Goal: Check status: Check status

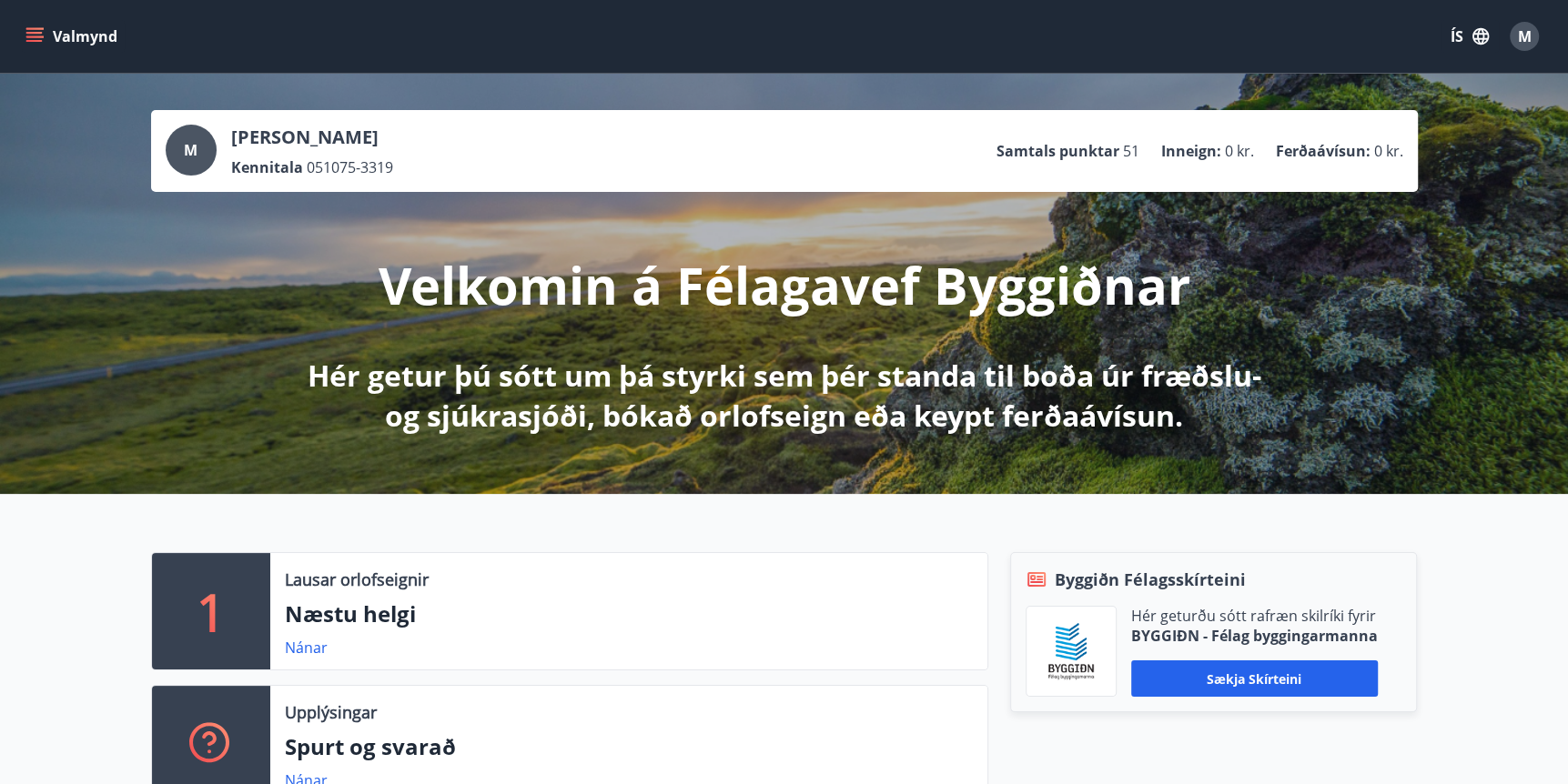
click at [31, 35] on icon "menu" at bounding box center [35, 37] width 18 height 18
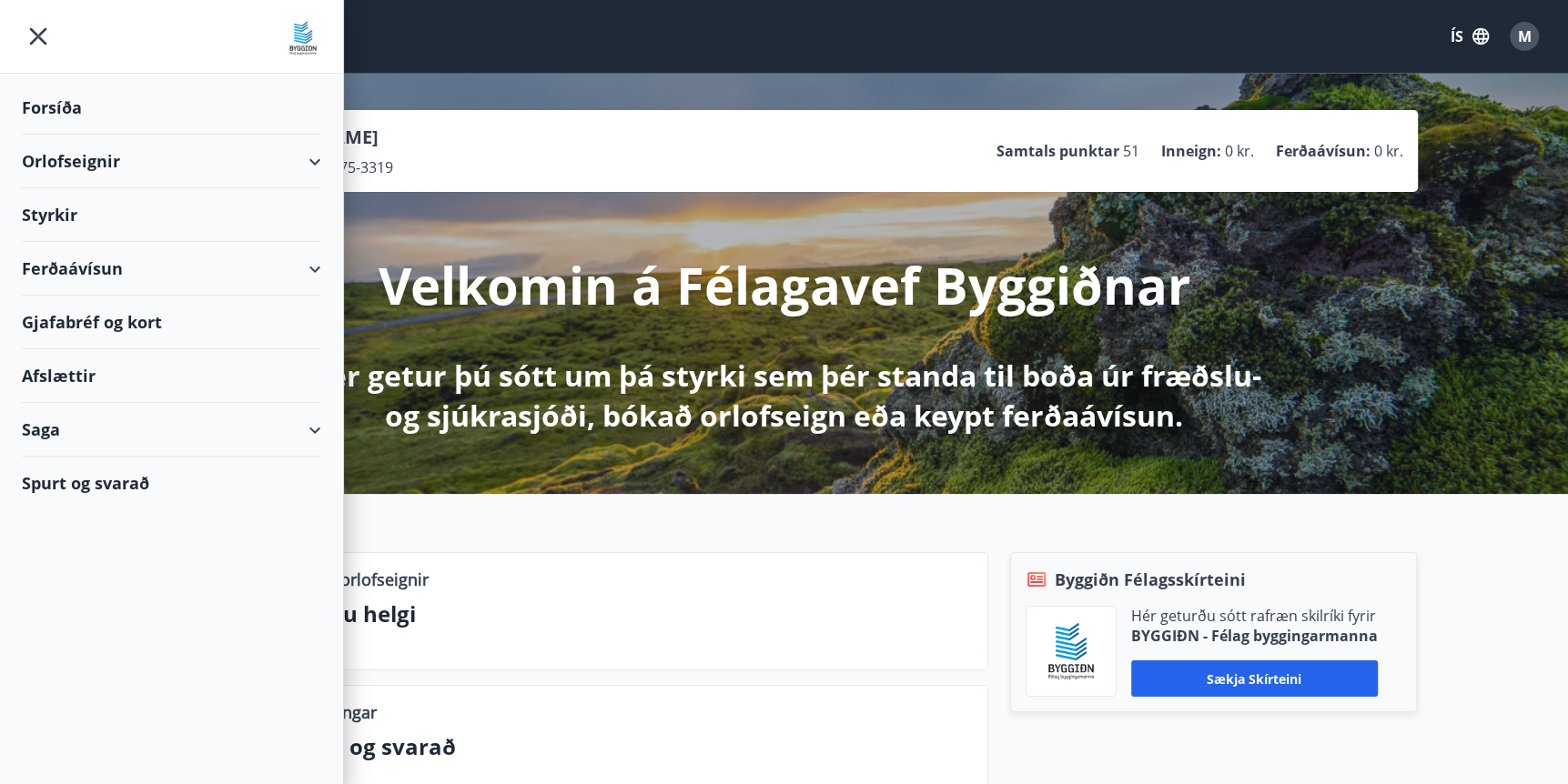
click at [57, 429] on div "Saga" at bounding box center [172, 430] width 299 height 54
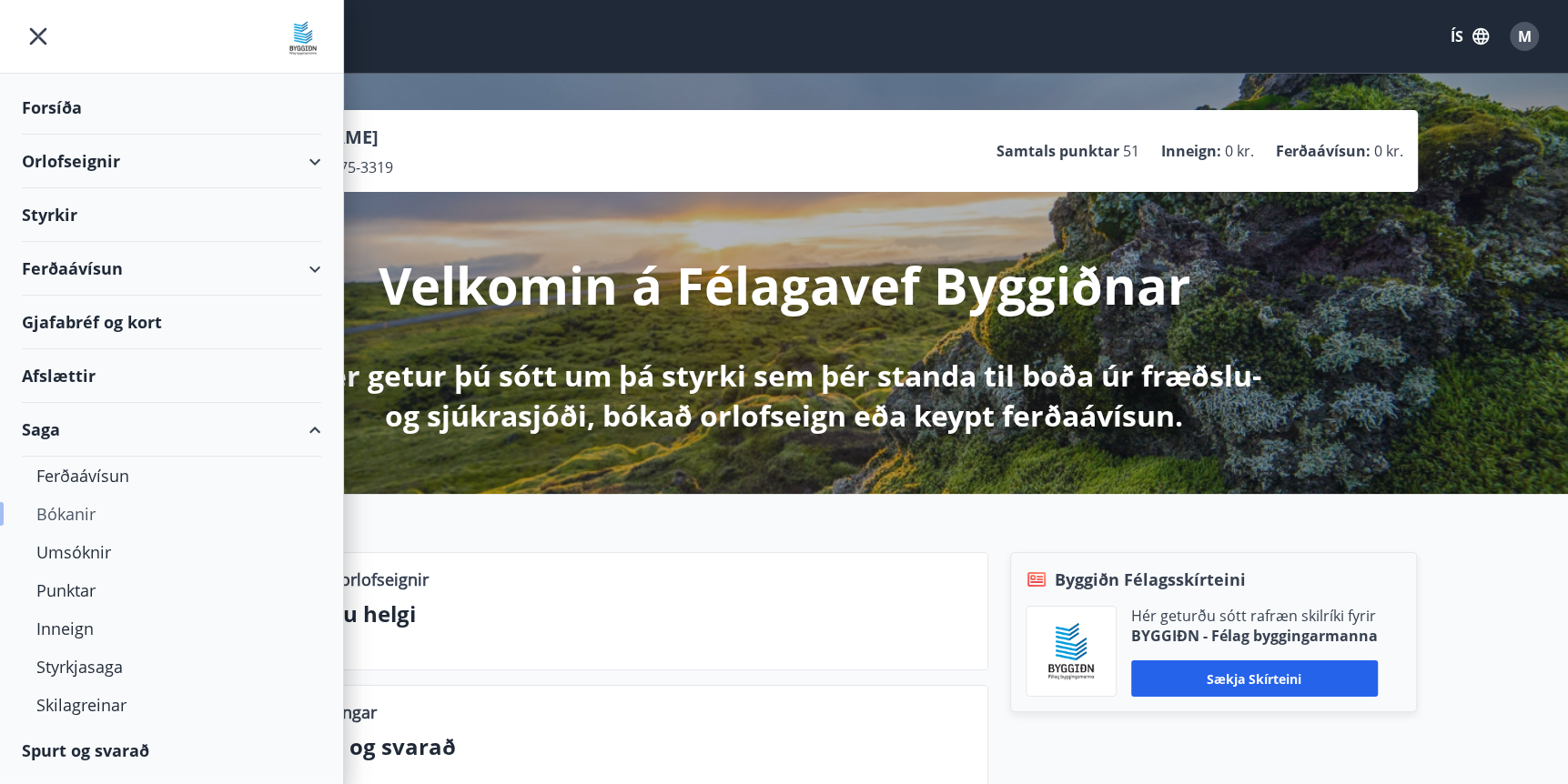
click at [89, 515] on div "Bókanir" at bounding box center [172, 514] width 270 height 38
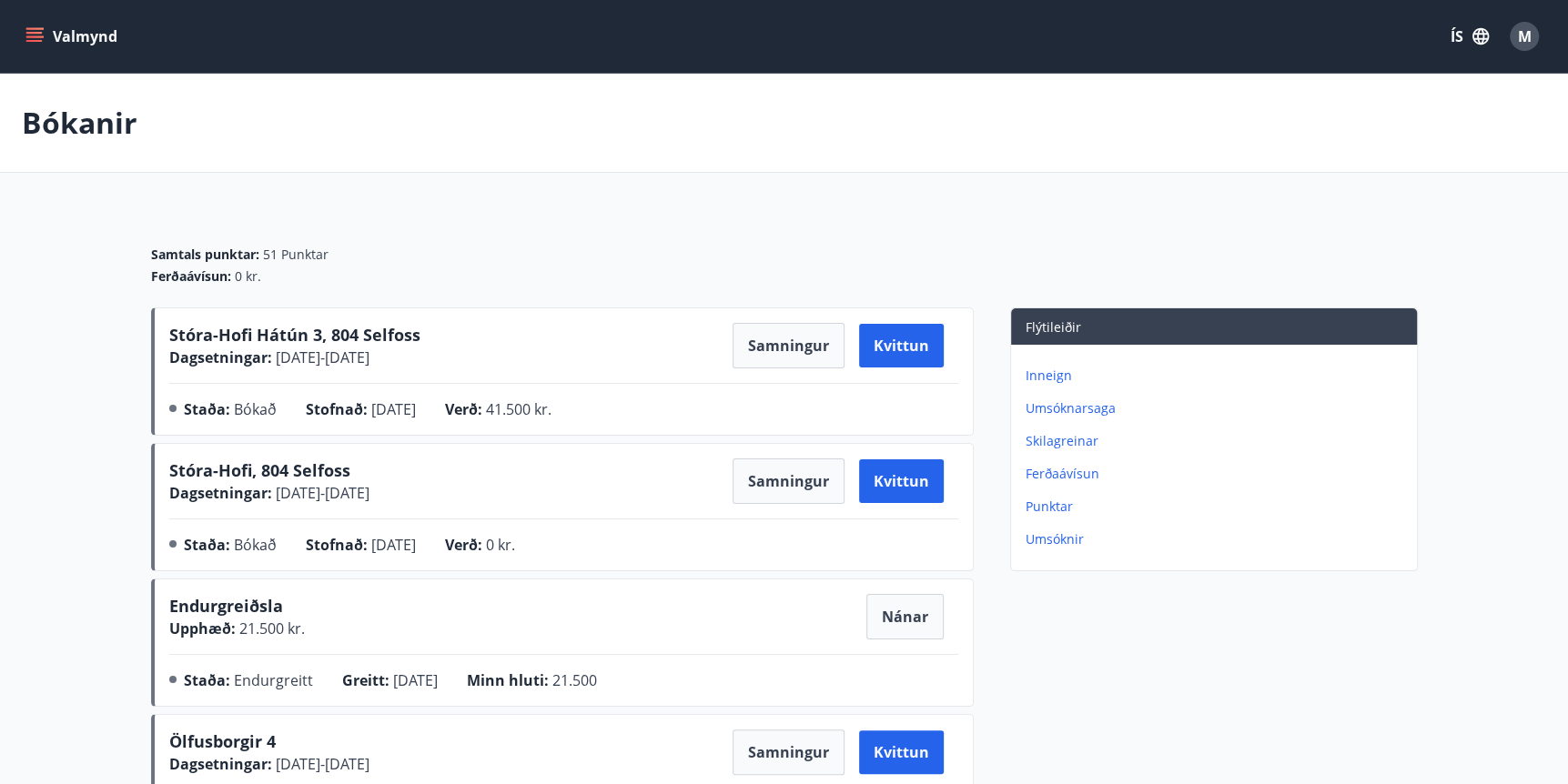
click at [1052, 409] on p "Umsóknarsaga" at bounding box center [1217, 409] width 384 height 18
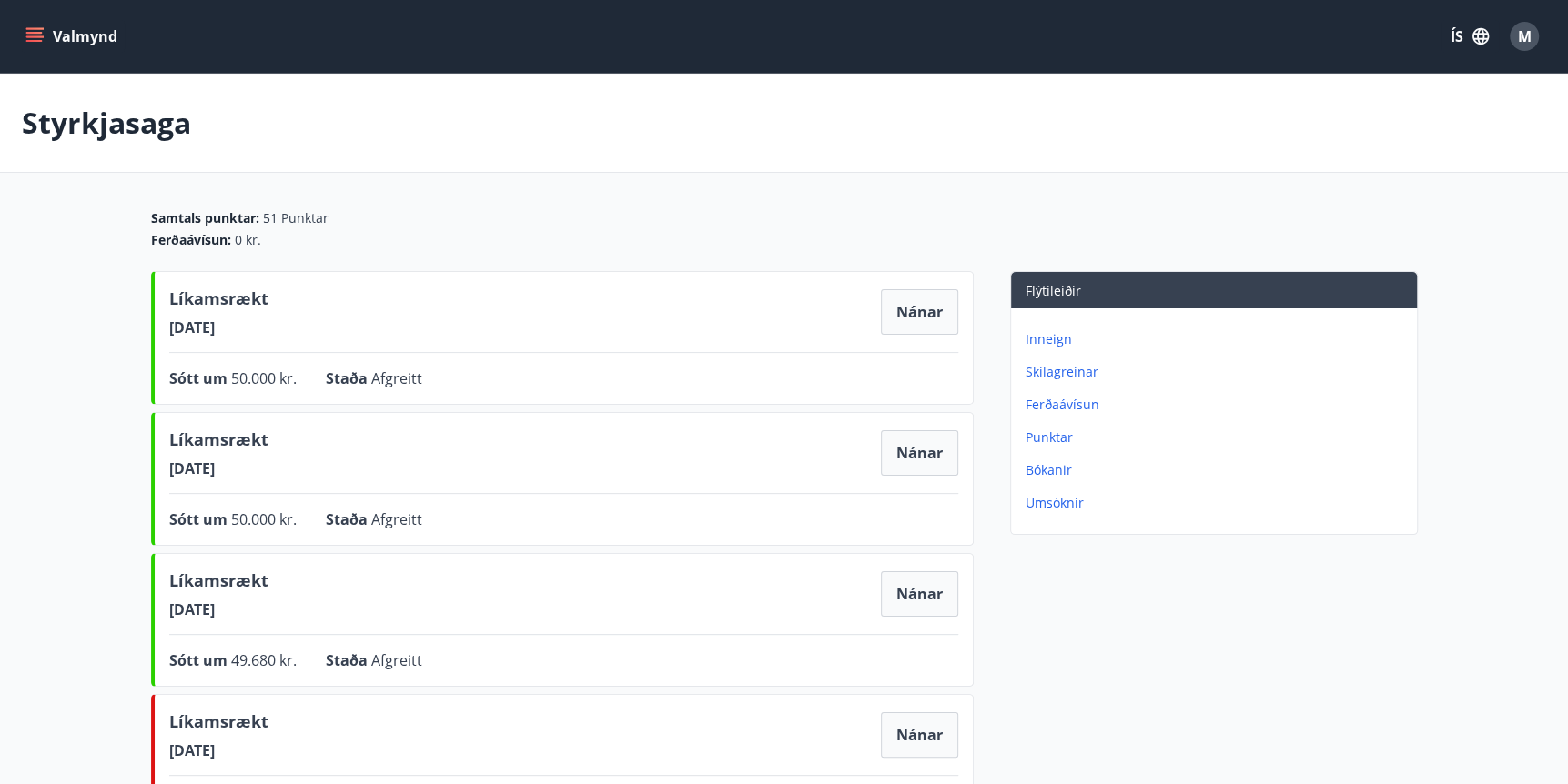
click at [1090, 371] on p "Skilagreinar" at bounding box center [1217, 372] width 384 height 18
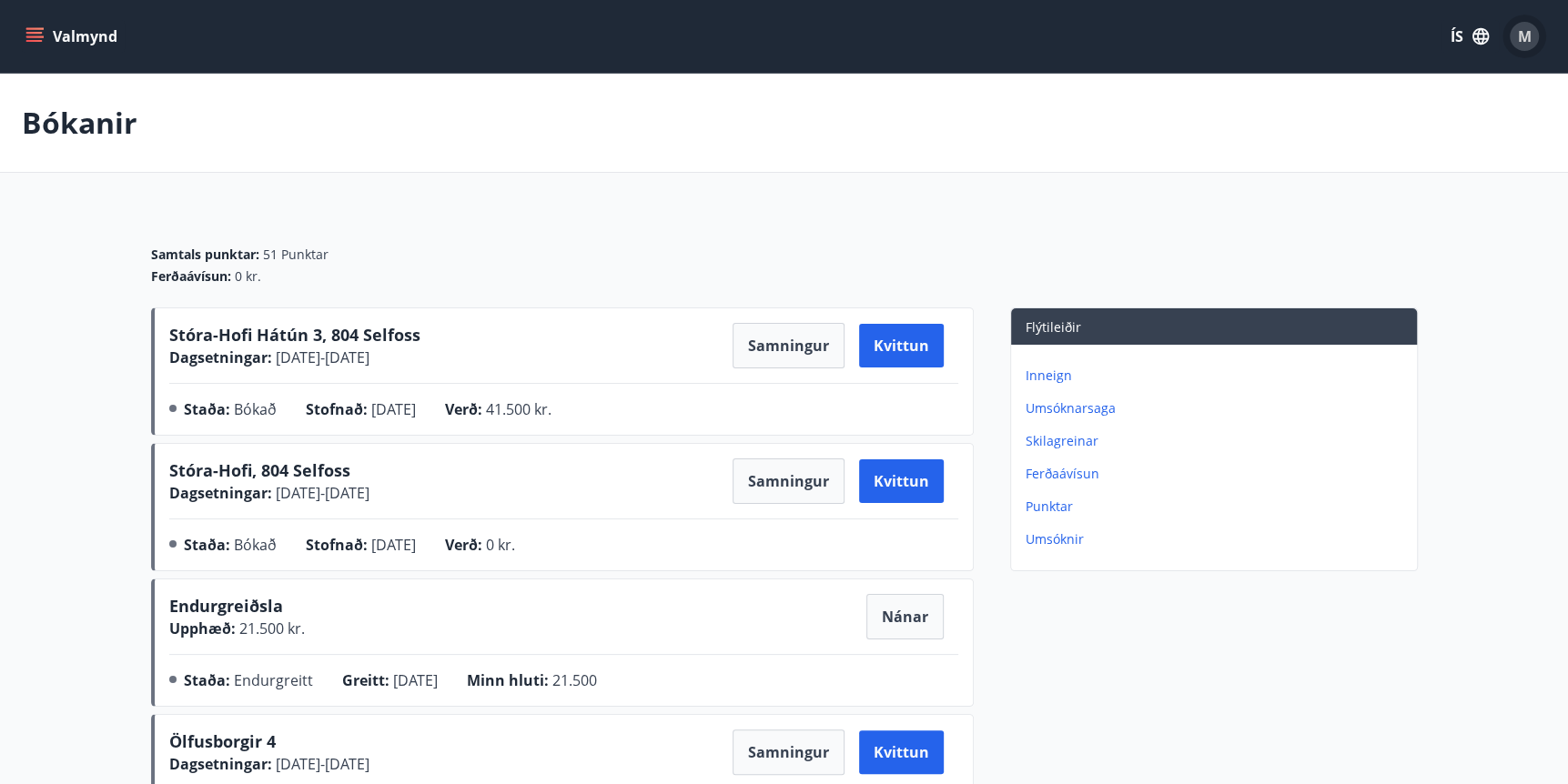
click at [1522, 36] on span "M" at bounding box center [1524, 37] width 14 height 20
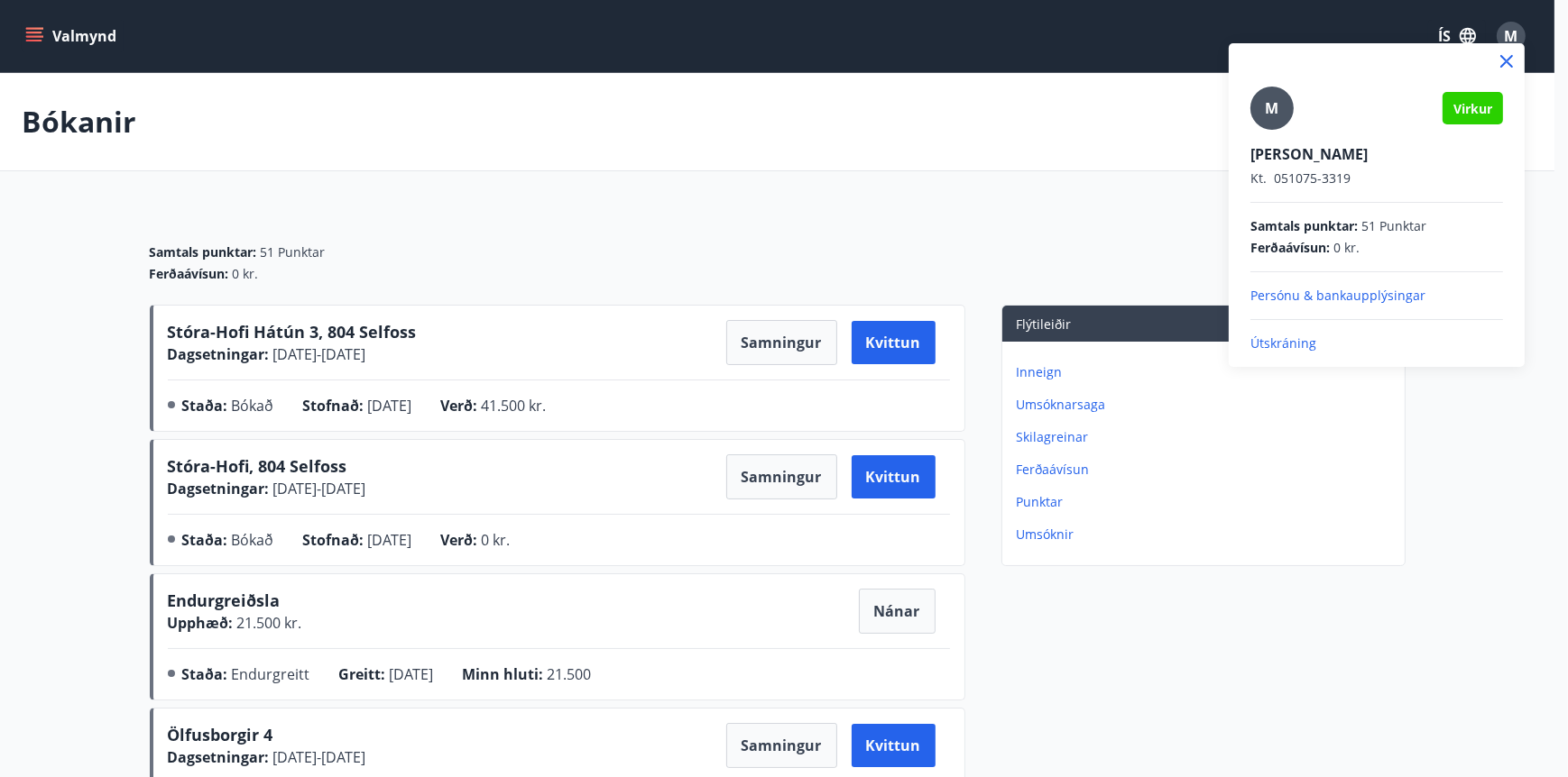
click at [1487, 576] on div at bounding box center [784, 388] width 1568 height 777
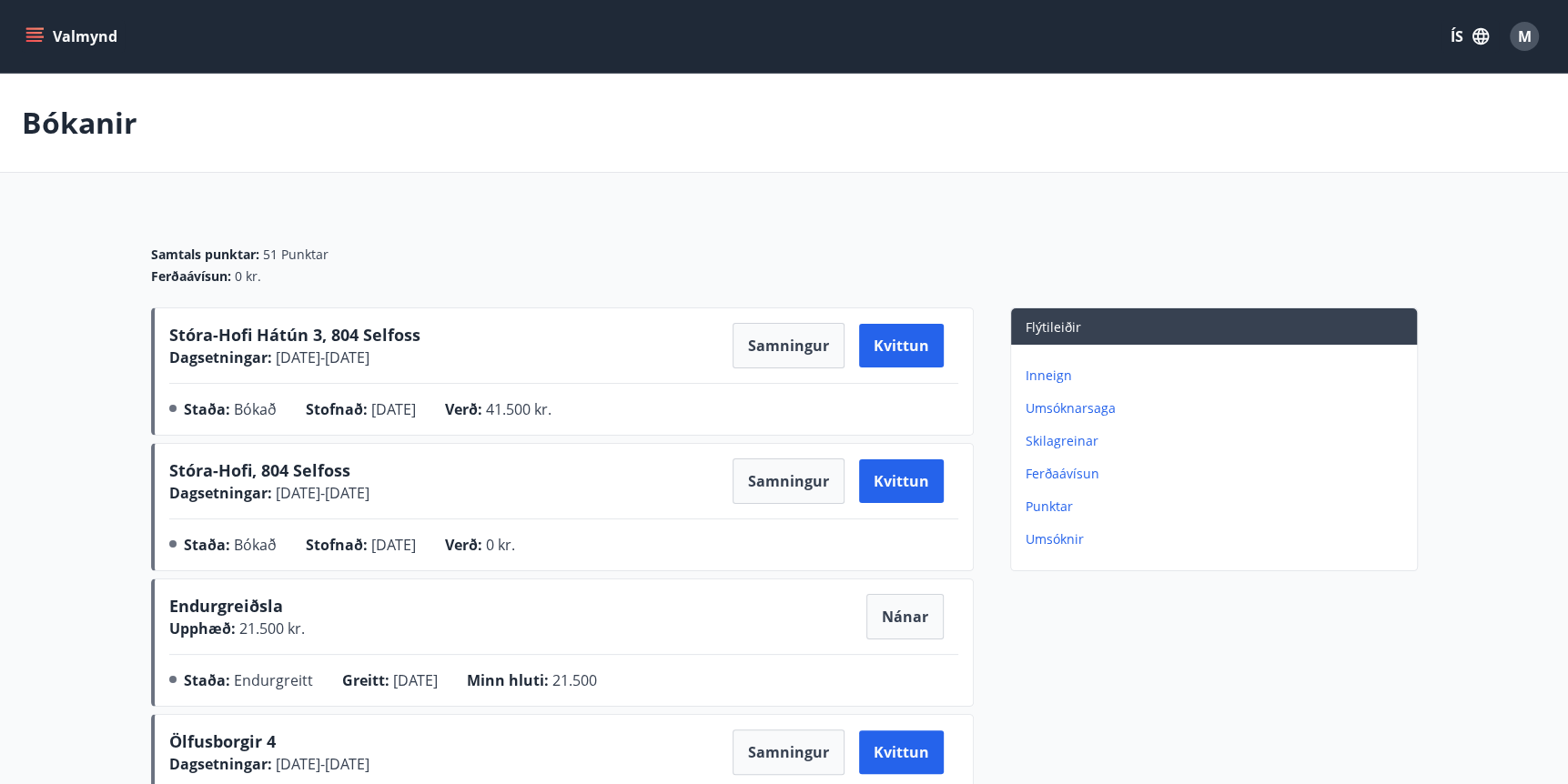
click at [1532, 27] on div "M" at bounding box center [1524, 37] width 29 height 29
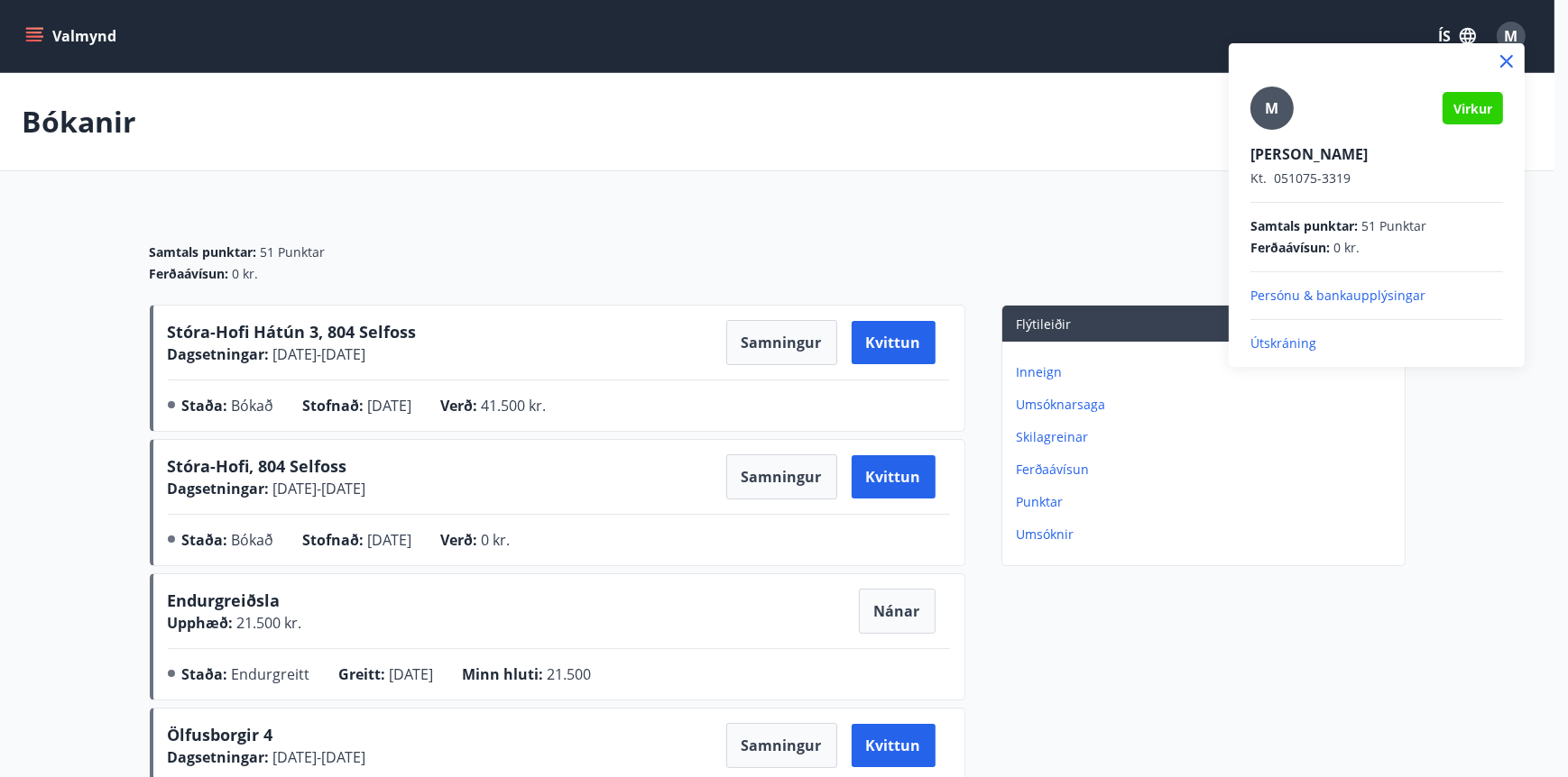
click at [1079, 31] on div at bounding box center [784, 388] width 1568 height 777
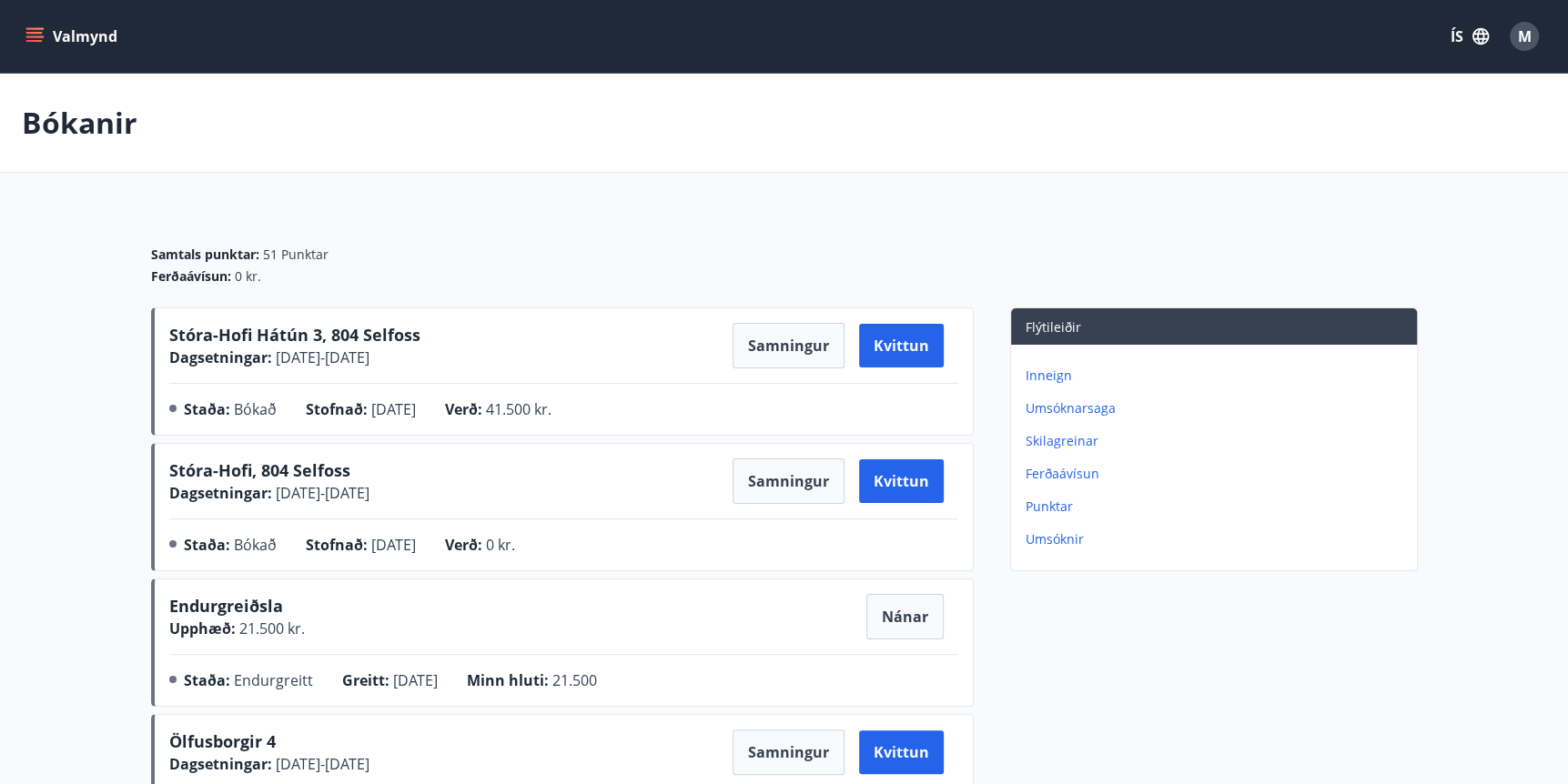
click at [31, 32] on icon "menu" at bounding box center [35, 33] width 16 height 2
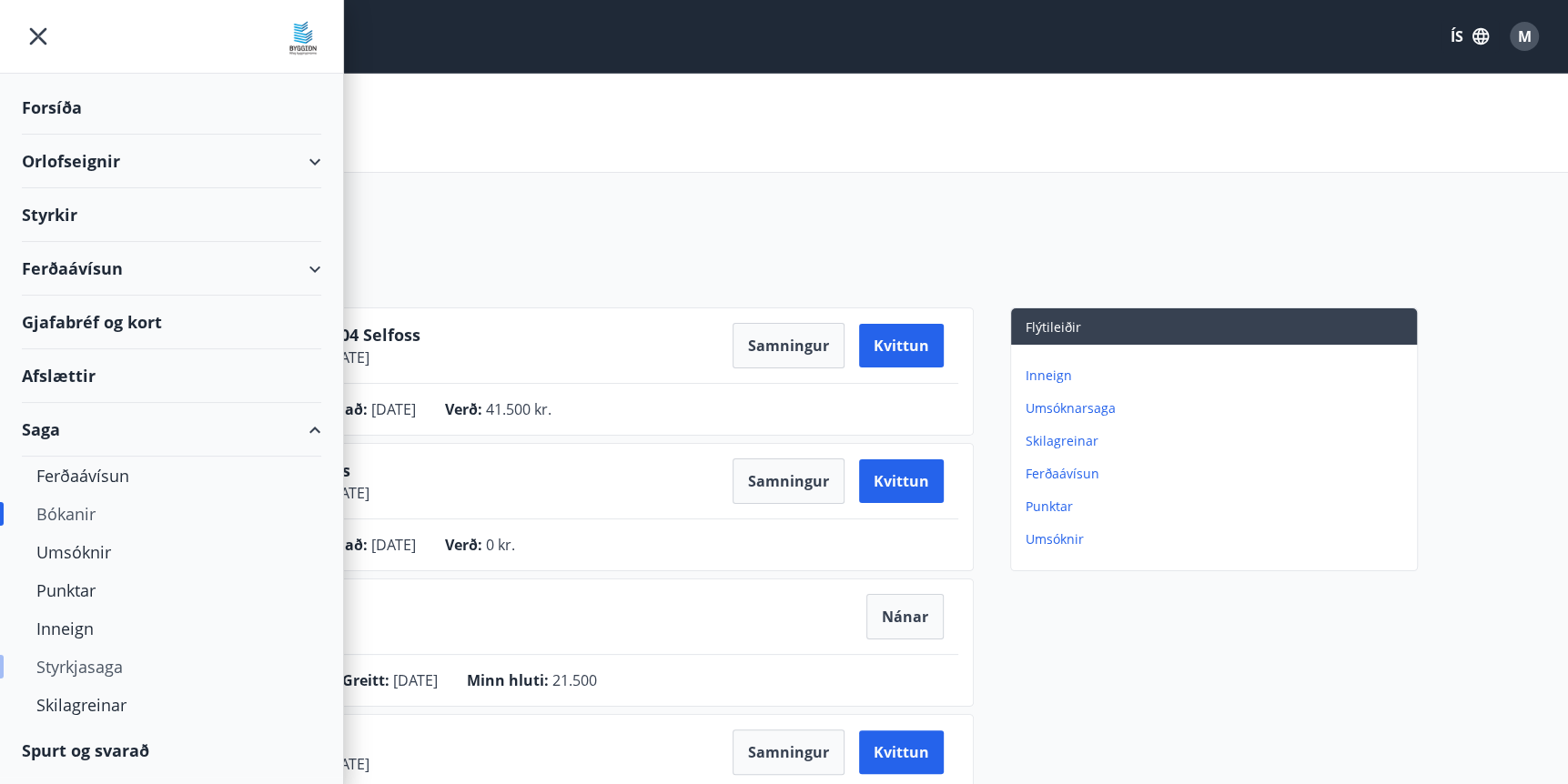
click at [74, 663] on div "Styrkjasaga" at bounding box center [172, 667] width 270 height 38
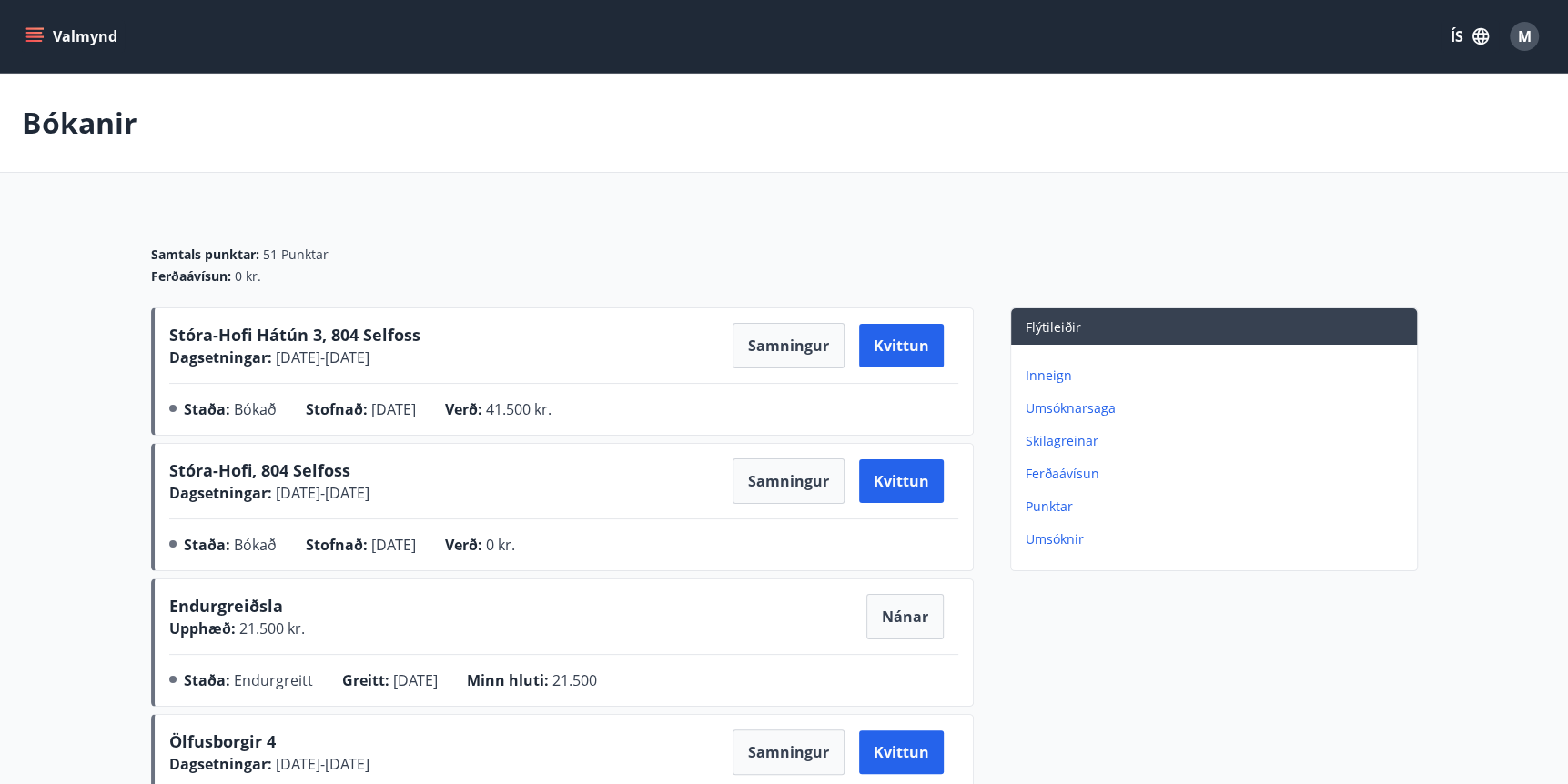
click at [33, 31] on icon "menu" at bounding box center [35, 37] width 18 height 18
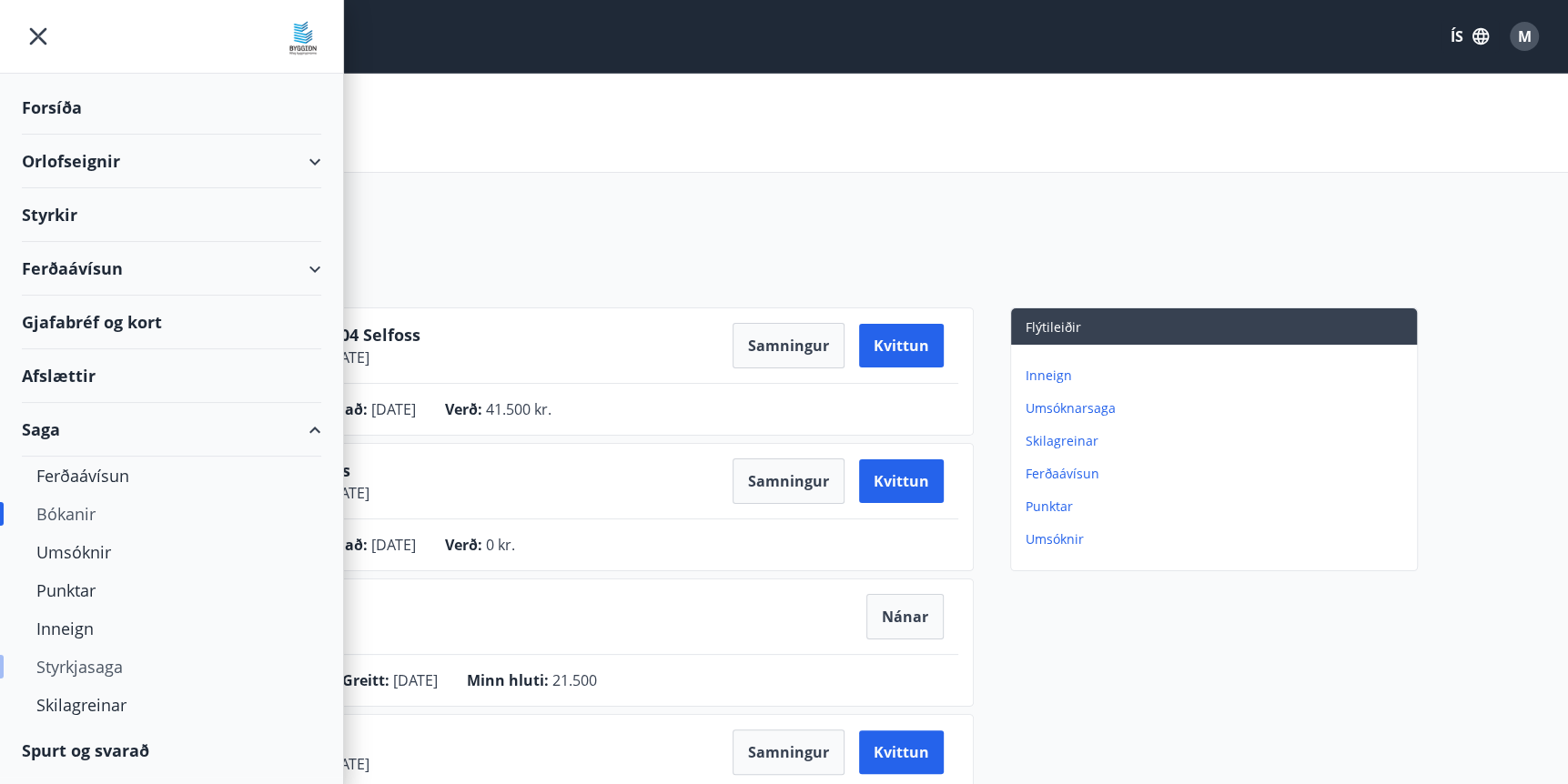
click at [88, 669] on div "Styrkjasaga" at bounding box center [172, 667] width 270 height 38
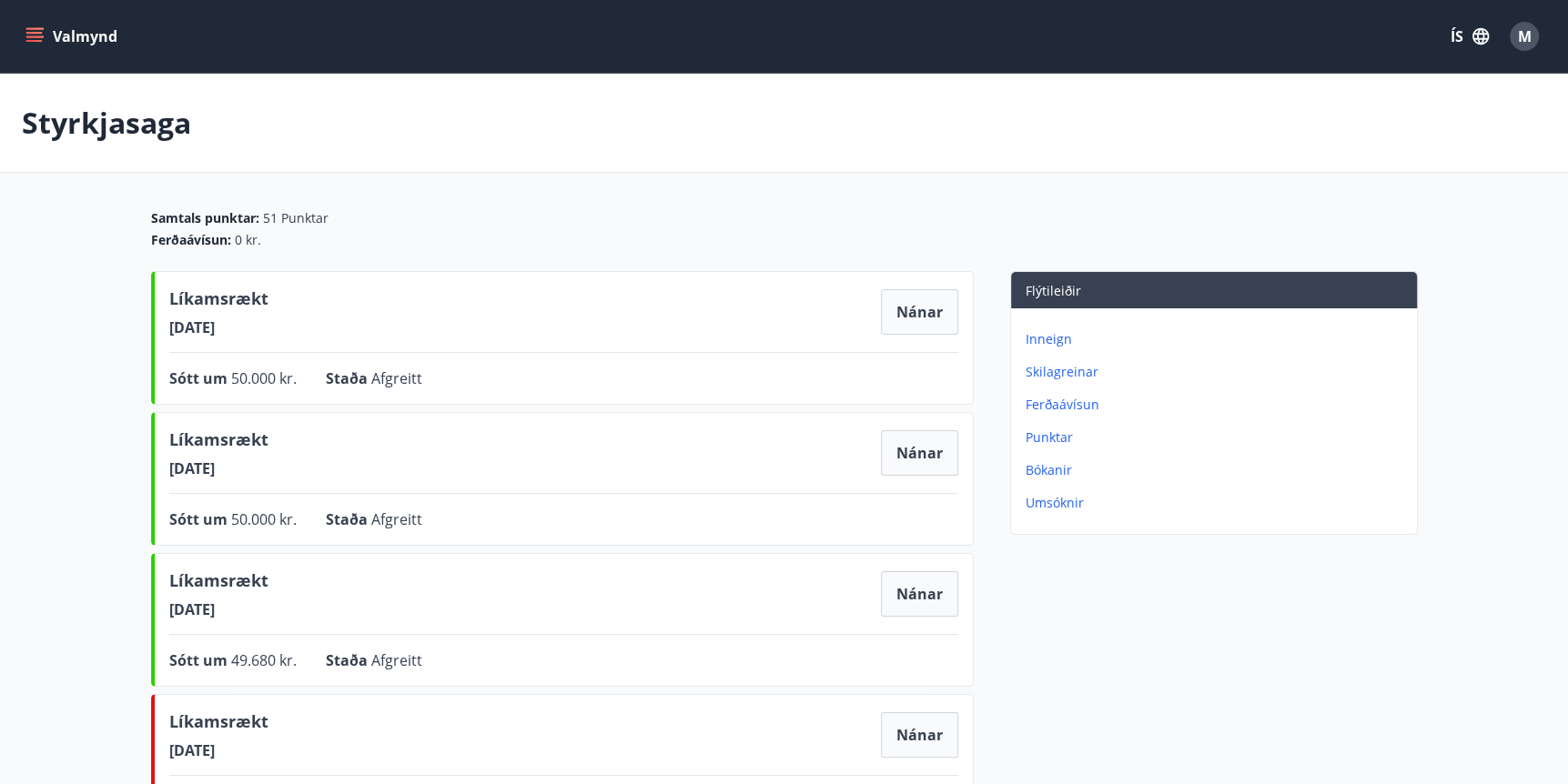
click at [34, 37] on icon "menu" at bounding box center [37, 37] width 20 height 2
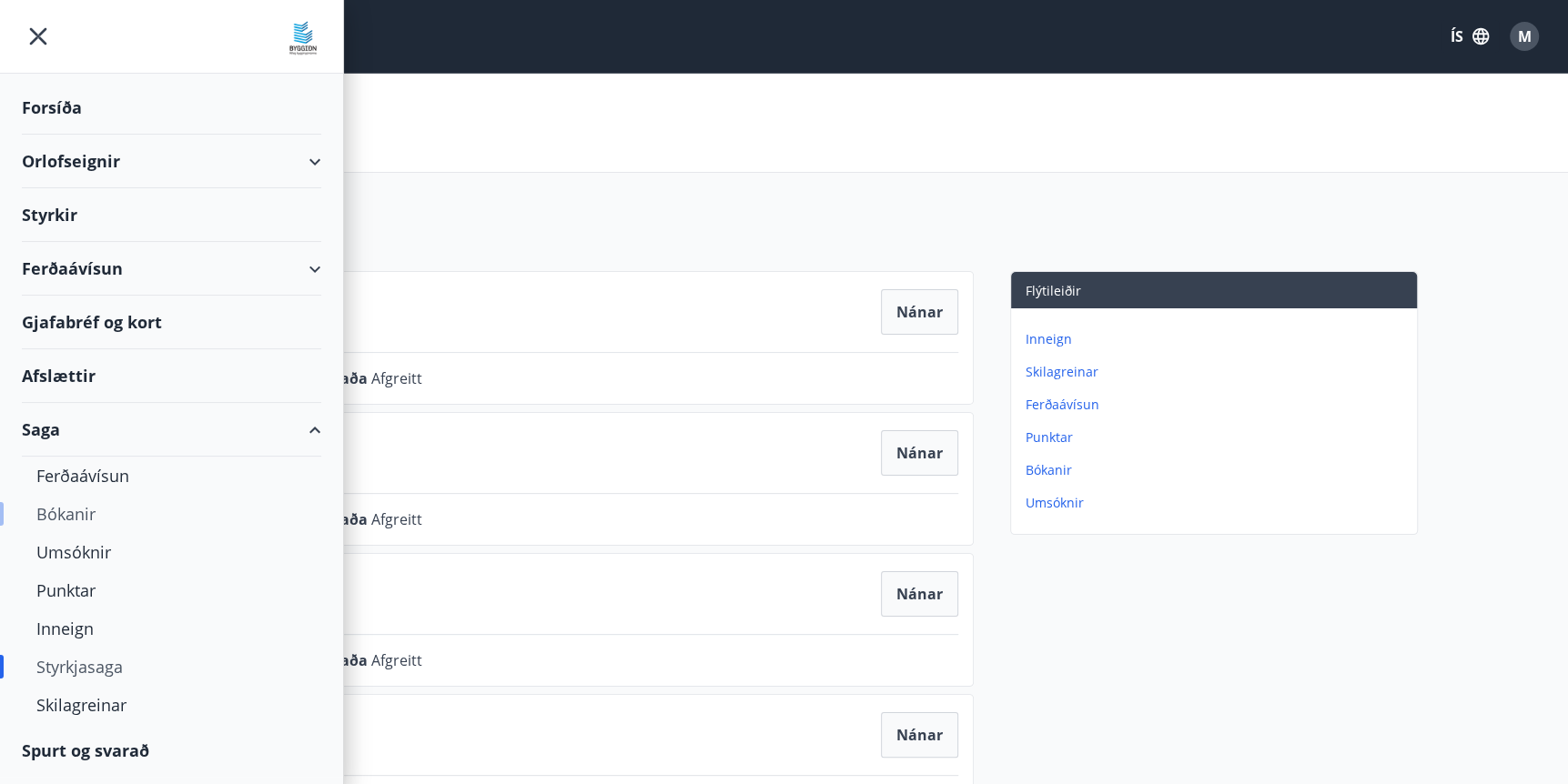
click at [68, 515] on div "Bókanir" at bounding box center [172, 514] width 270 height 38
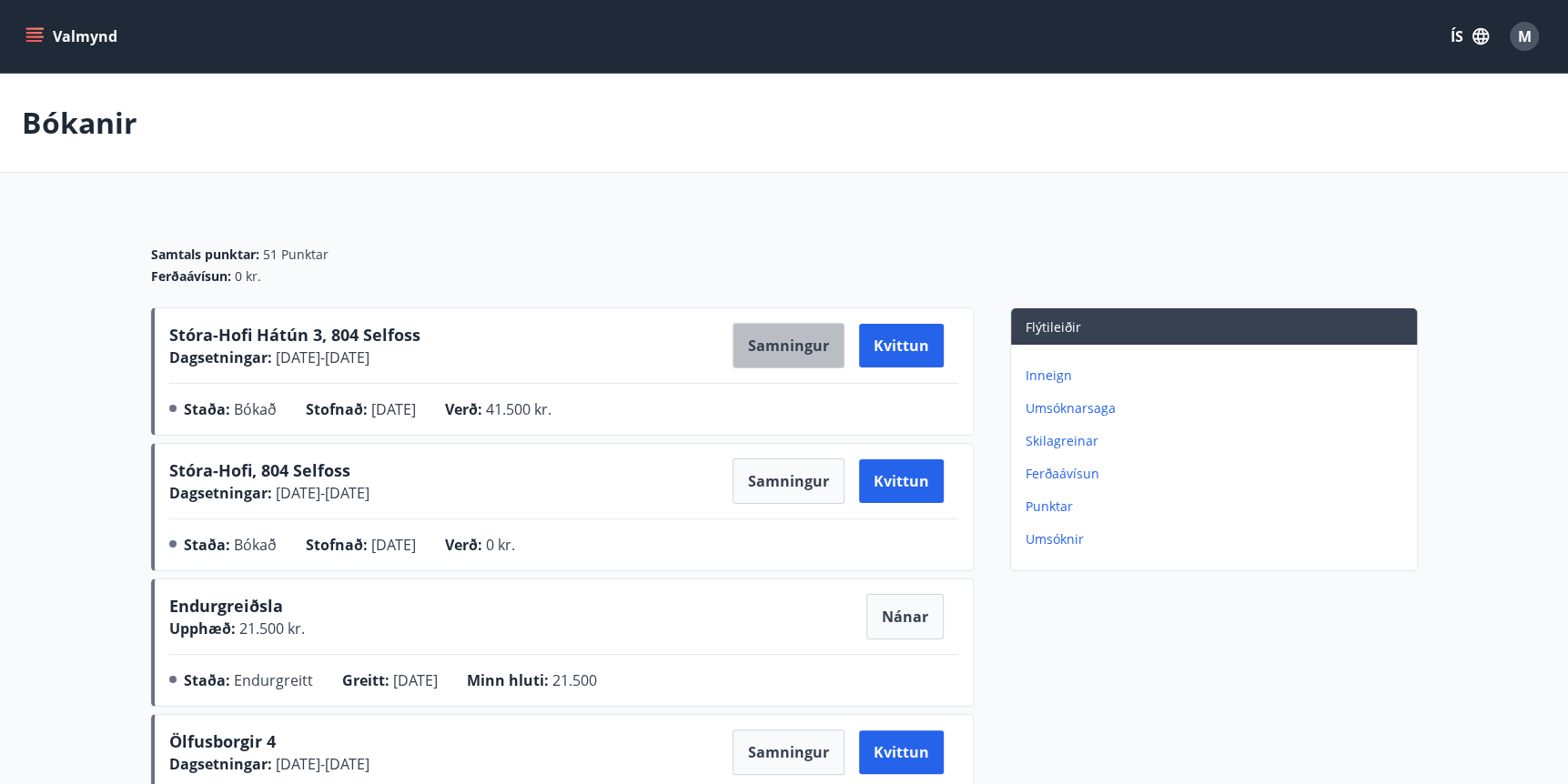
click at [779, 353] on button "Samningur" at bounding box center [788, 346] width 112 height 46
click at [1524, 35] on span "M" at bounding box center [1524, 37] width 14 height 20
